Goal: Task Accomplishment & Management: Use online tool/utility

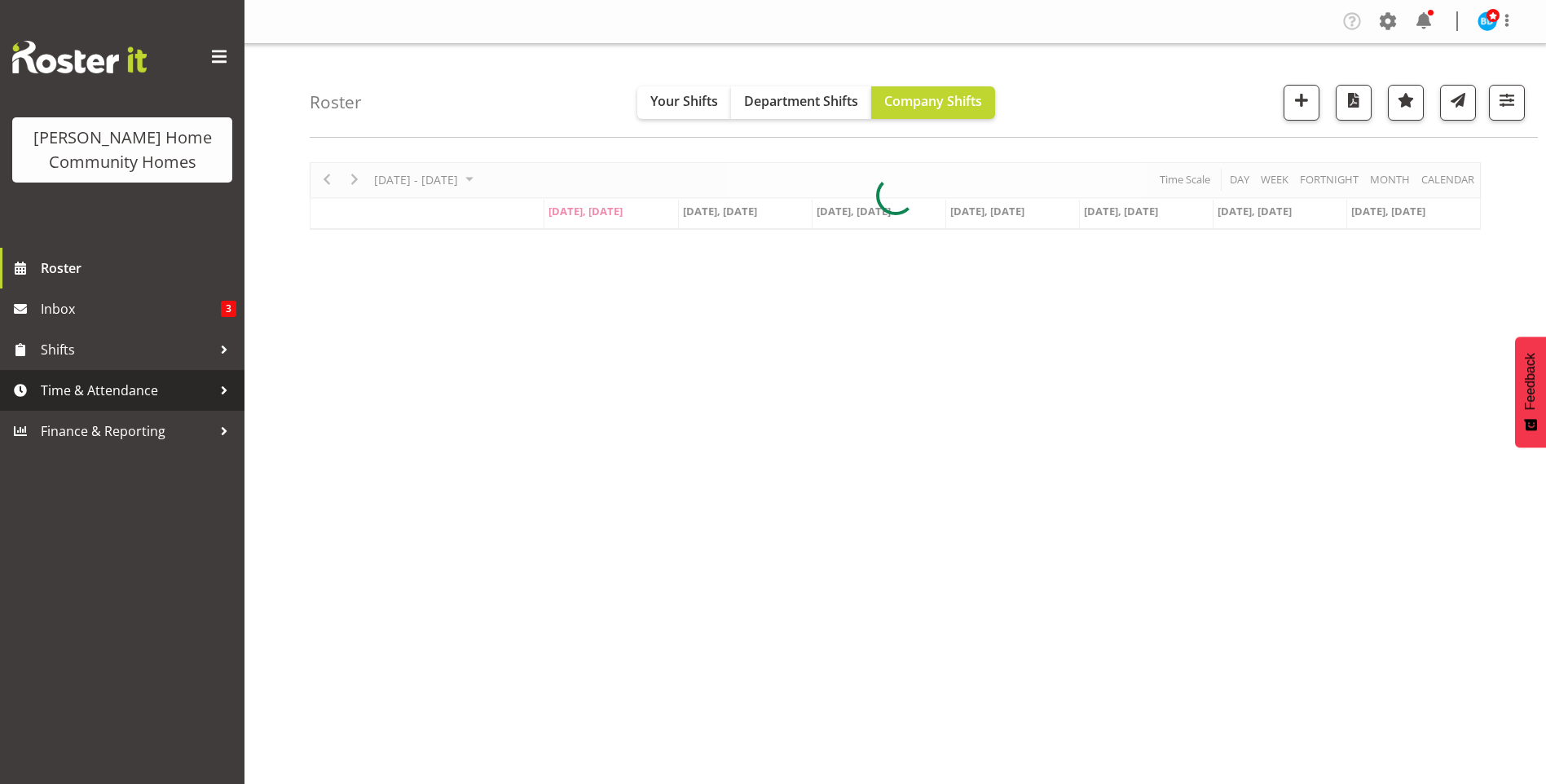
drag, startPoint x: 123, startPoint y: 389, endPoint x: 125, endPoint y: 402, distance: 13.2
click at [124, 389] on span "Time & Attendance" at bounding box center [126, 390] width 171 height 24
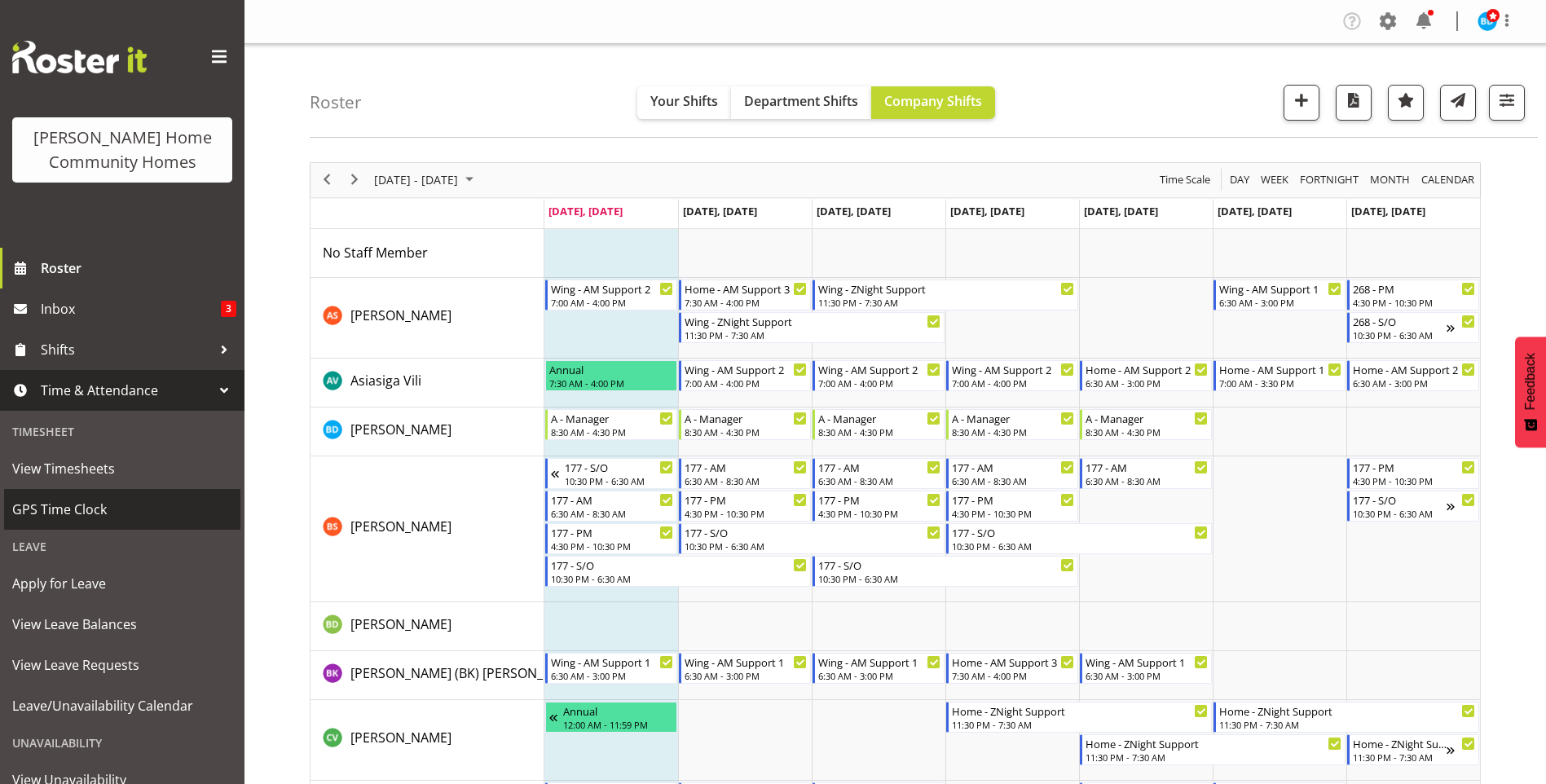
click at [93, 498] on span "GPS Time Clock" at bounding box center [123, 509] width 220 height 24
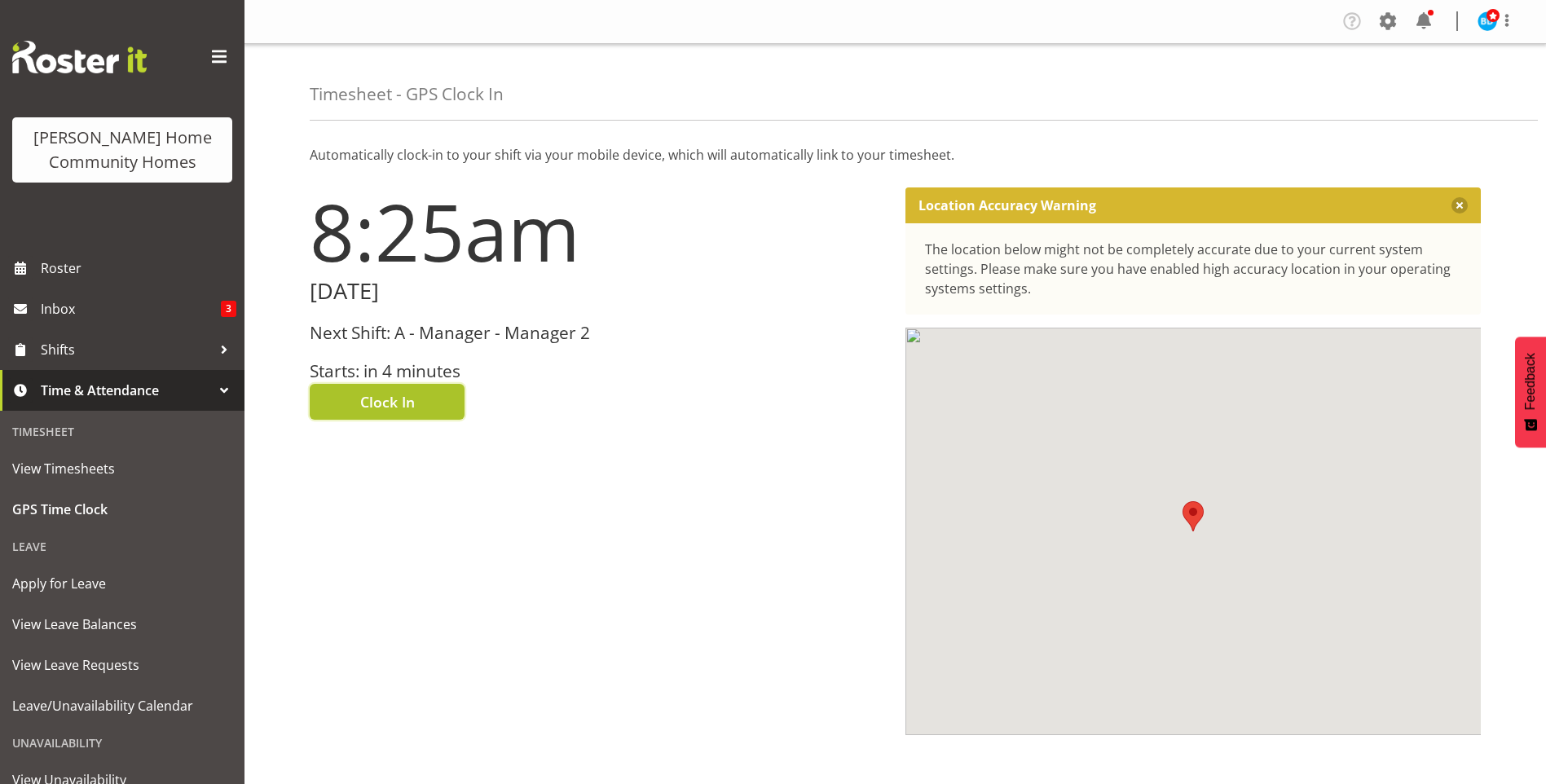
click at [400, 404] on span "Clock In" at bounding box center [388, 401] width 55 height 21
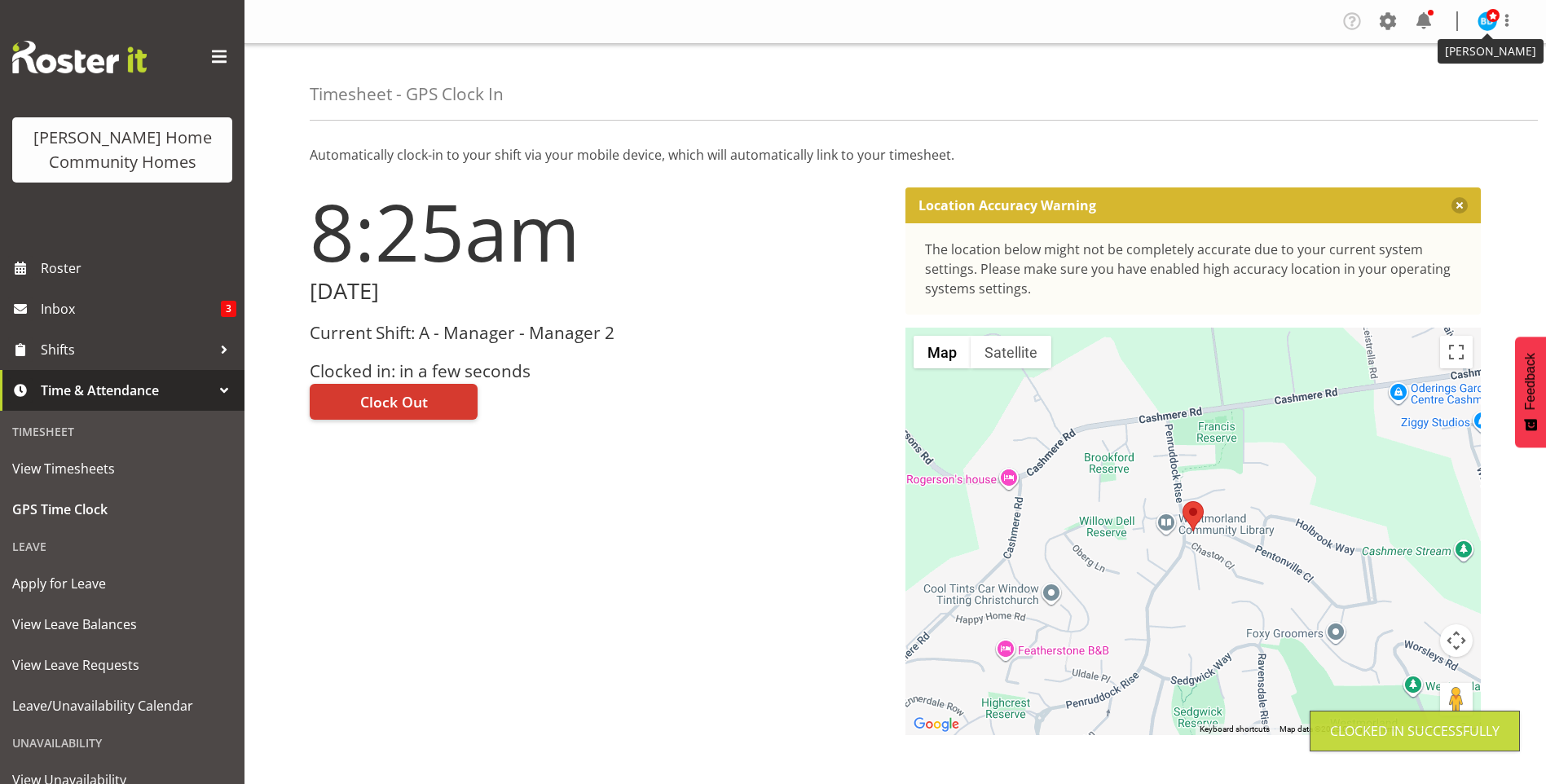
click at [1484, 21] on img at bounding box center [1487, 21] width 19 height 19
click at [1431, 85] on link "Log Out" at bounding box center [1438, 85] width 157 height 29
